Goal: Information Seeking & Learning: Check status

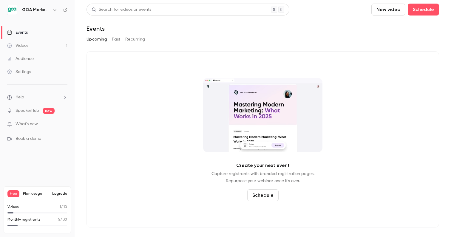
click at [42, 64] on link "Audience" at bounding box center [37, 58] width 75 height 13
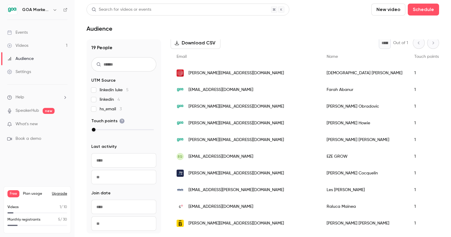
scroll to position [99, 0]
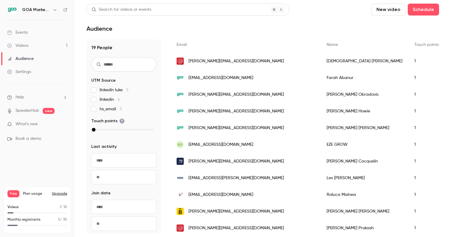
click at [329, 81] on div "[PERSON_NAME]" at bounding box center [365, 77] width 88 height 17
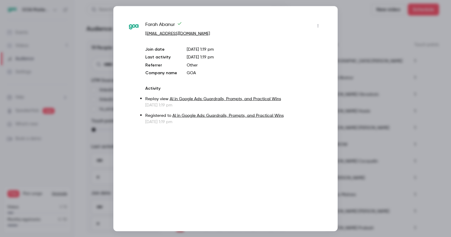
click at [318, 25] on icon "button" at bounding box center [317, 26] width 5 height 4
click at [364, 23] on div at bounding box center [225, 118] width 451 height 237
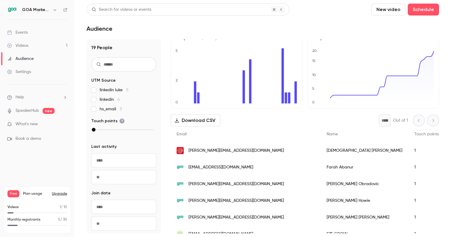
scroll to position [9, 0]
click at [19, 30] on div "Events" at bounding box center [17, 33] width 21 height 6
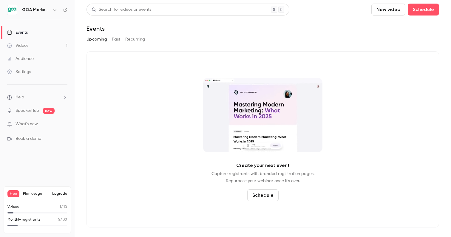
click at [120, 38] on button "Past" at bounding box center [116, 40] width 9 height 10
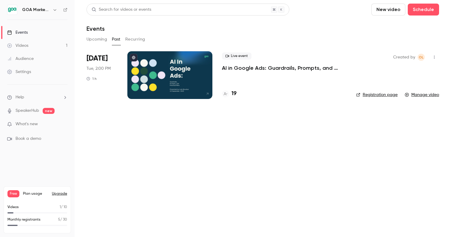
click at [234, 94] on h4 "19" at bounding box center [233, 94] width 5 height 8
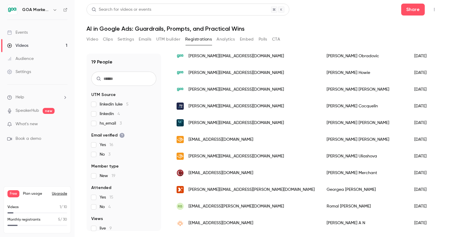
scroll to position [197, 0]
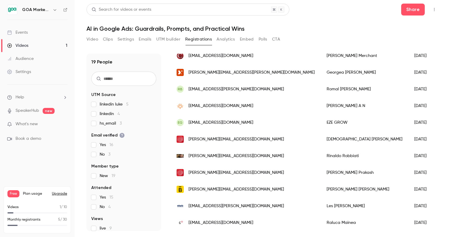
click at [20, 34] on div "Events" at bounding box center [17, 33] width 21 height 6
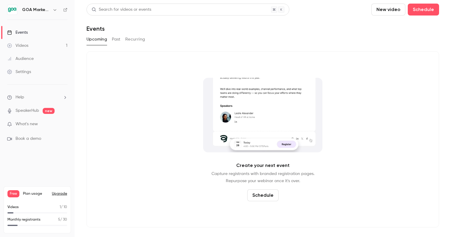
click at [117, 39] on button "Past" at bounding box center [116, 40] width 9 height 10
